Goal: Information Seeking & Learning: Learn about a topic

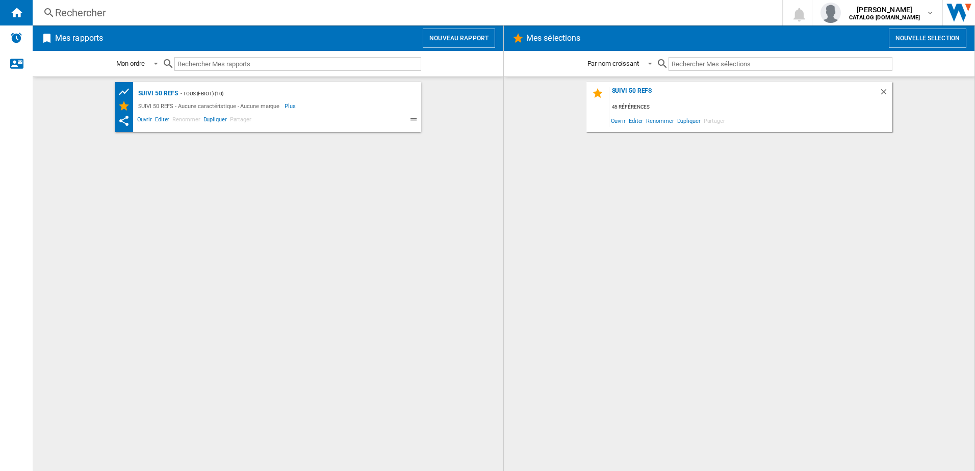
click at [174, 10] on div "Rechercher" at bounding box center [405, 13] width 700 height 14
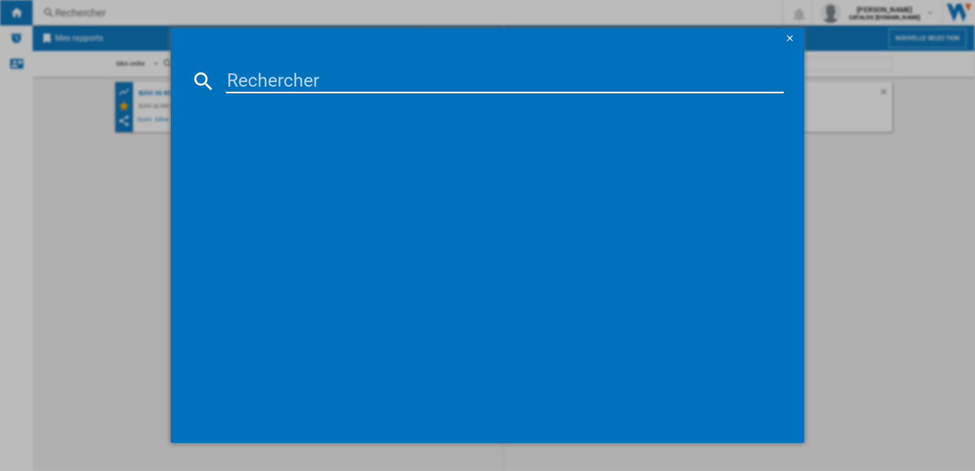
click at [232, 83] on input at bounding box center [505, 81] width 558 height 24
type input "RH6735"
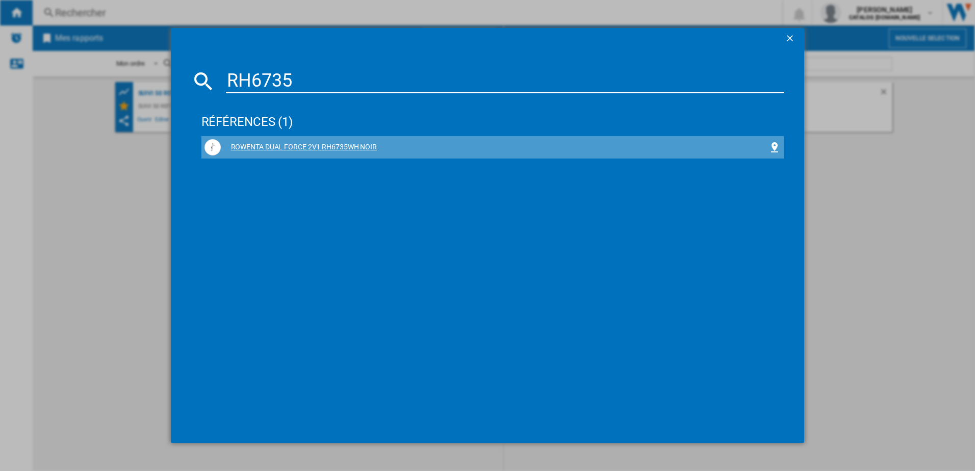
click at [282, 144] on div "ROWENTA DUAL FORCE 2V1 RH6735WH NOIR" at bounding box center [495, 147] width 548 height 10
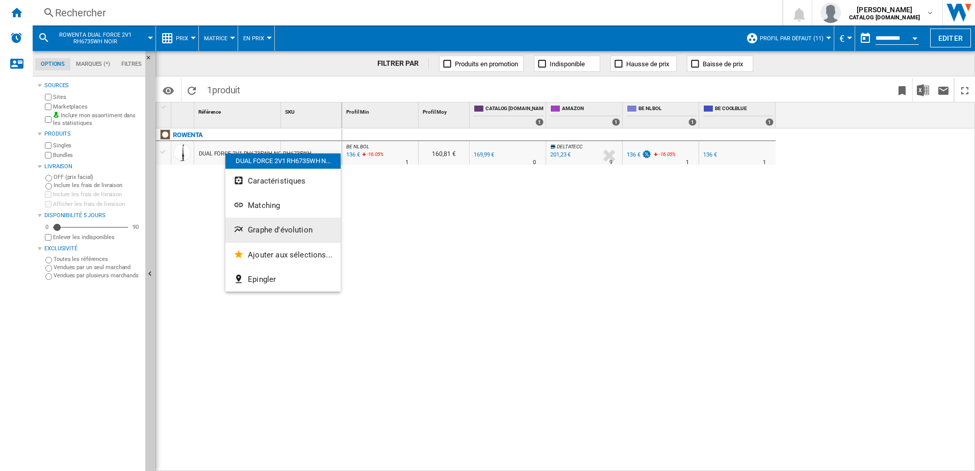
click at [257, 229] on span "Graphe d'évolution" at bounding box center [280, 229] width 65 height 9
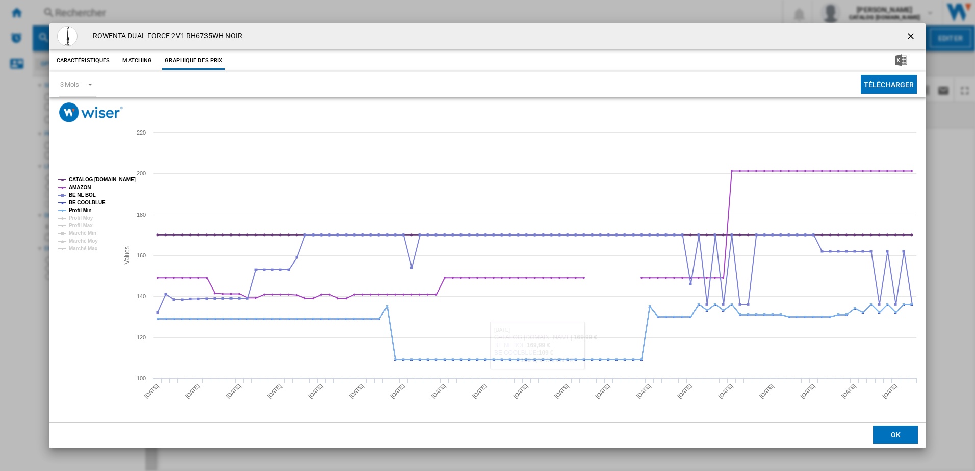
click at [898, 429] on button "OK" at bounding box center [895, 435] width 45 height 18
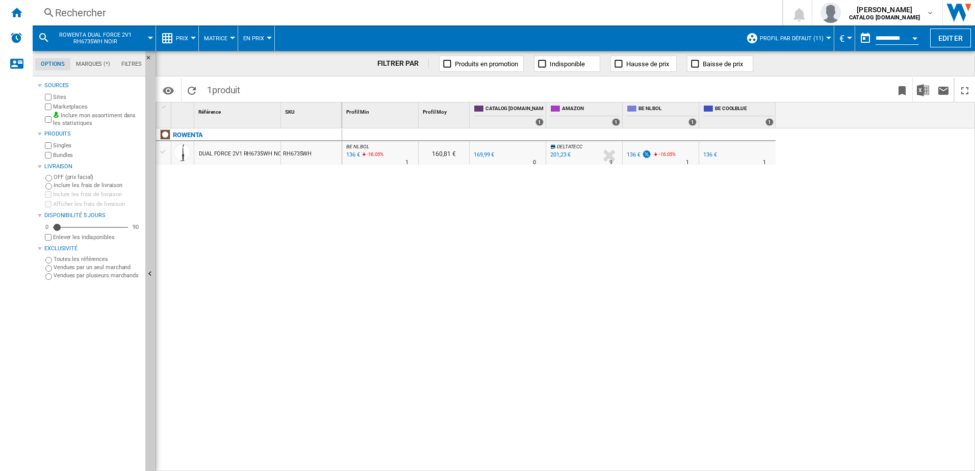
click at [169, 13] on div "Rechercher" at bounding box center [405, 13] width 700 height 14
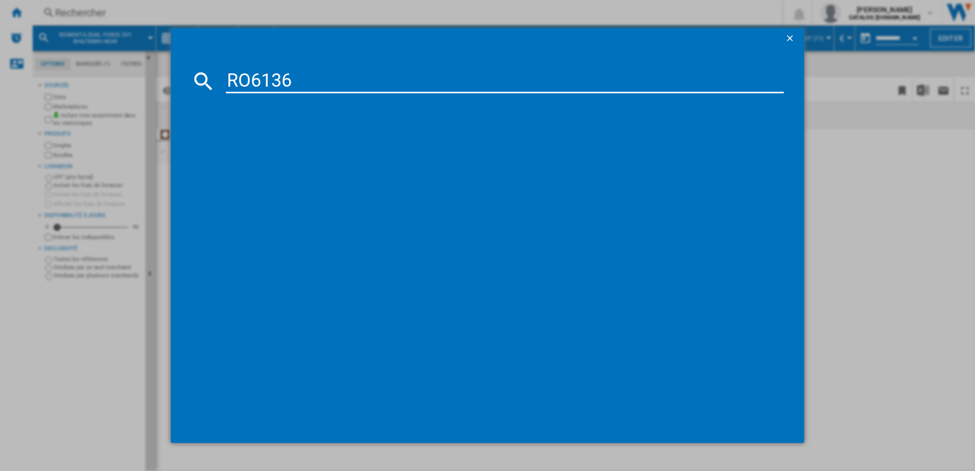
type input "RO6136"
click at [286, 142] on div "ROWENTA GREEN FORCE MAX SILENCE RO6136EA NOIR" at bounding box center [492, 147] width 577 height 16
click at [318, 142] on div "ROWENTA GREEN FORCE MAX SILENCE RO6136EA NOIR" at bounding box center [492, 147] width 577 height 16
click at [306, 142] on div "ROWENTA GREEN FORCE MAX SILENCE RO6136EA NOIR" at bounding box center [492, 147] width 577 height 16
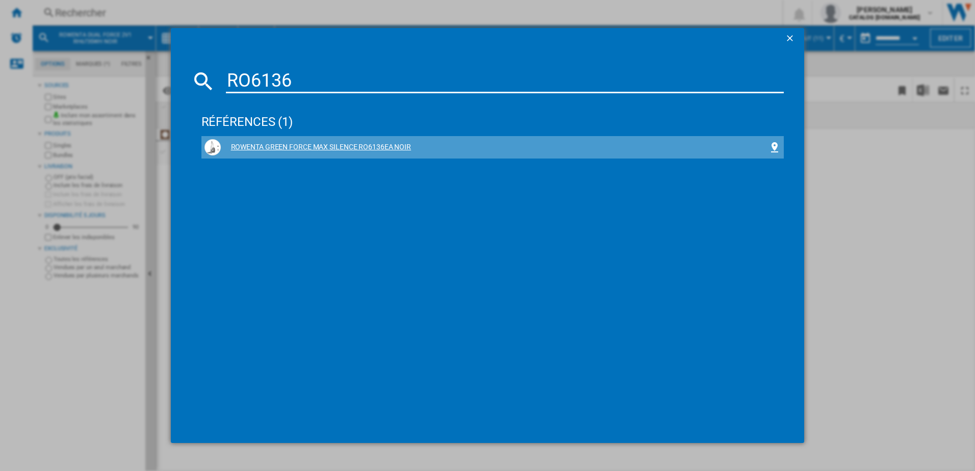
click at [260, 143] on div "ROWENTA GREEN FORCE MAX SILENCE RO6136EA NOIR" at bounding box center [495, 147] width 548 height 10
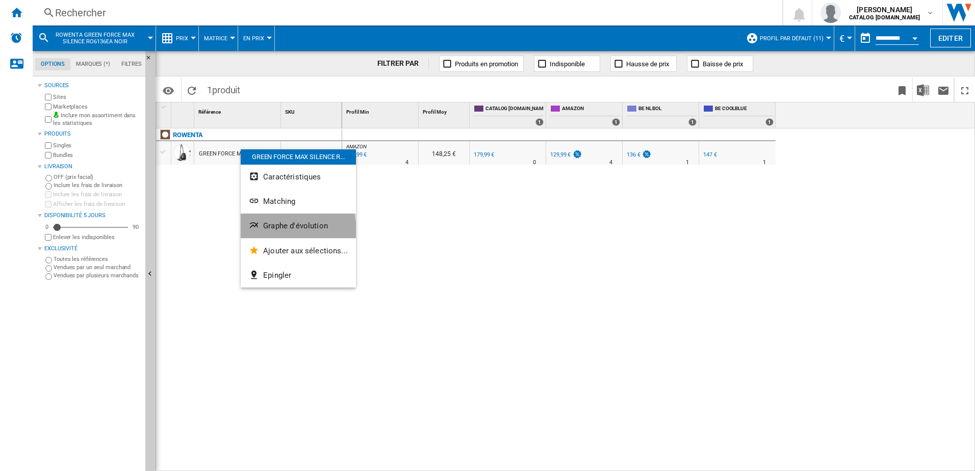
click at [279, 230] on span "Graphe d'évolution" at bounding box center [295, 225] width 65 height 9
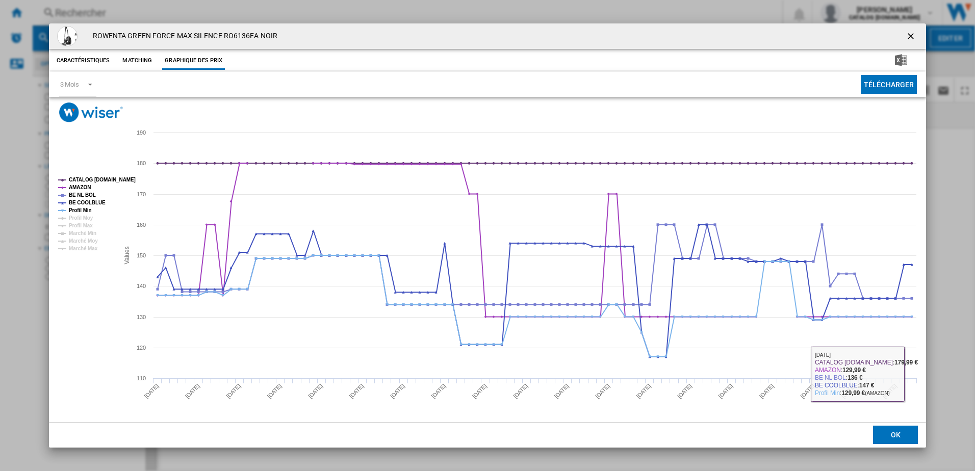
click at [904, 434] on button "OK" at bounding box center [895, 435] width 45 height 18
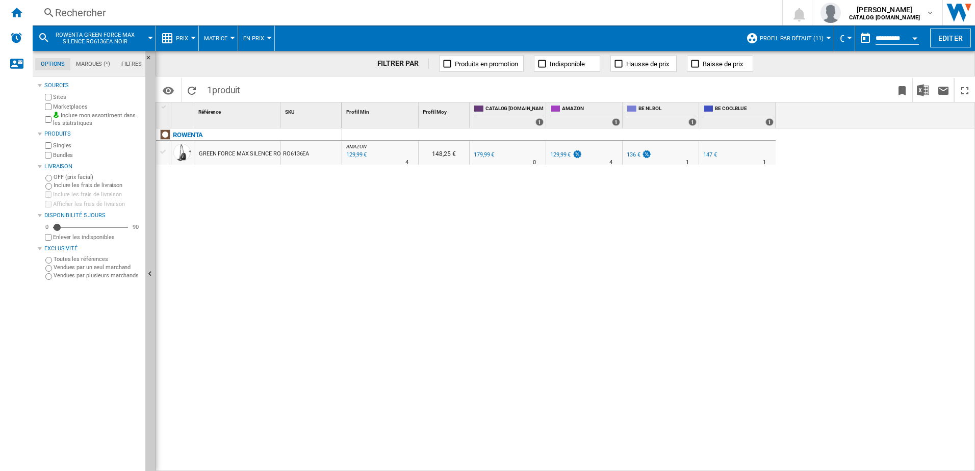
click at [633, 153] on div "136 €" at bounding box center [633, 154] width 14 height 7
